Goal: Task Accomplishment & Management: Complete application form

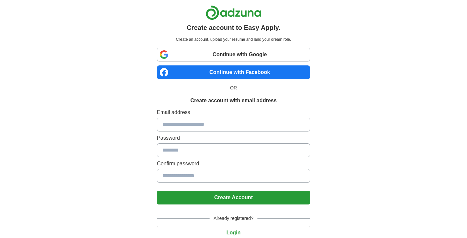
click at [192, 124] on input at bounding box center [233, 124] width 153 height 14
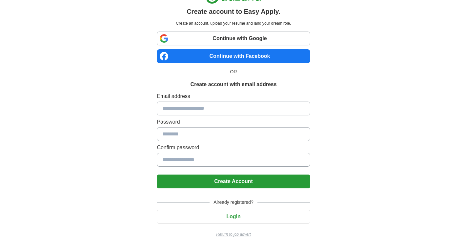
scroll to position [26, 0]
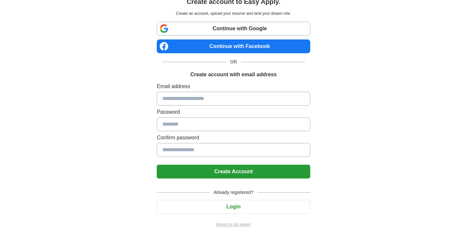
click at [215, 197] on div "Already registered? Login Return to job advert" at bounding box center [233, 205] width 153 height 44
click at [208, 208] on button "Login" at bounding box center [233, 207] width 153 height 14
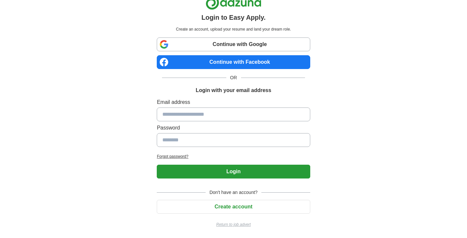
scroll to position [10, 0]
click at [193, 208] on button "Create account" at bounding box center [233, 207] width 153 height 14
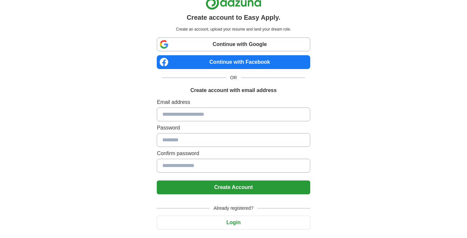
scroll to position [26, 0]
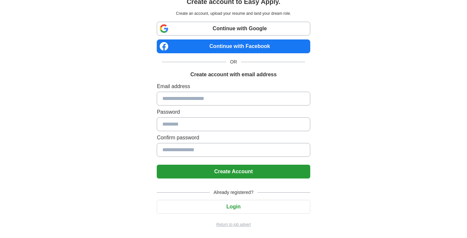
click at [195, 202] on button "Login" at bounding box center [233, 207] width 153 height 14
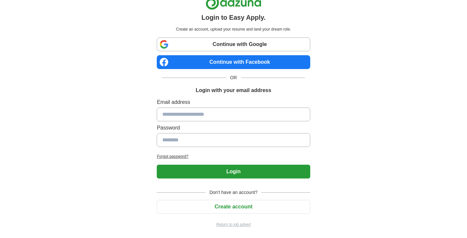
click at [204, 115] on input at bounding box center [233, 114] width 153 height 14
type input "*"
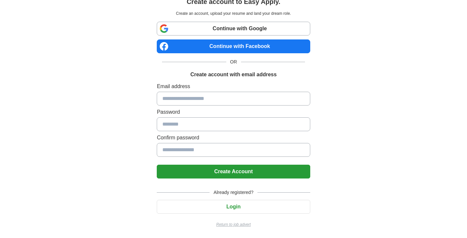
scroll to position [10, 0]
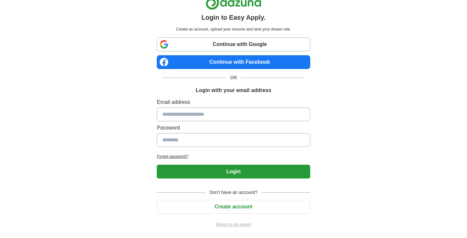
click at [212, 47] on link "Continue with Google" at bounding box center [233, 44] width 153 height 14
